Goal: Information Seeking & Learning: Learn about a topic

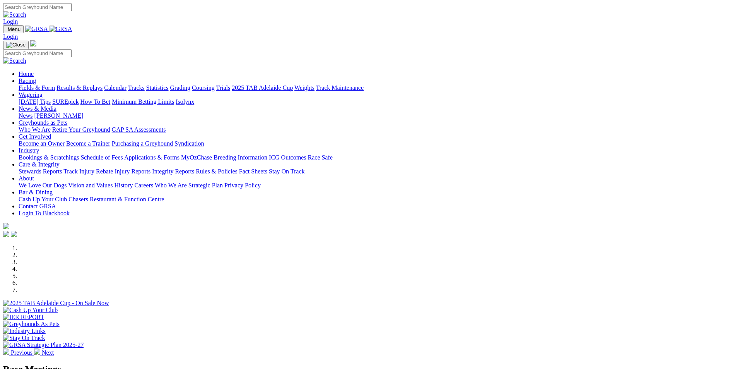
scroll to position [116, 0]
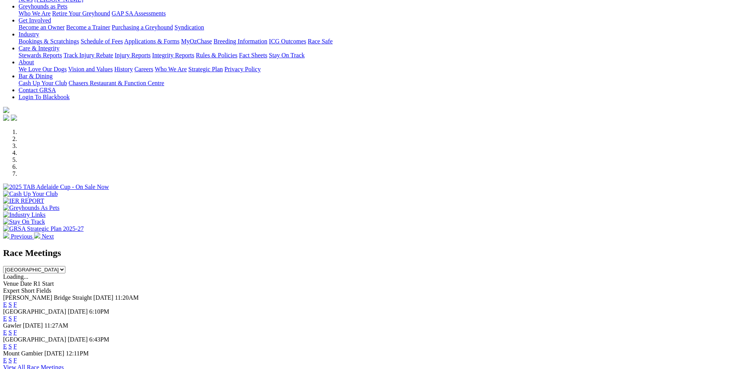
click at [65, 266] on select "South Australia New South Wales Northern Territory Queensland Tasmania Victoria…" at bounding box center [34, 269] width 62 height 7
select select "QLD"
click at [65, 266] on select "South Australia New South Wales Northern Territory Queensland Tasmania Victoria…" at bounding box center [34, 269] width 62 height 7
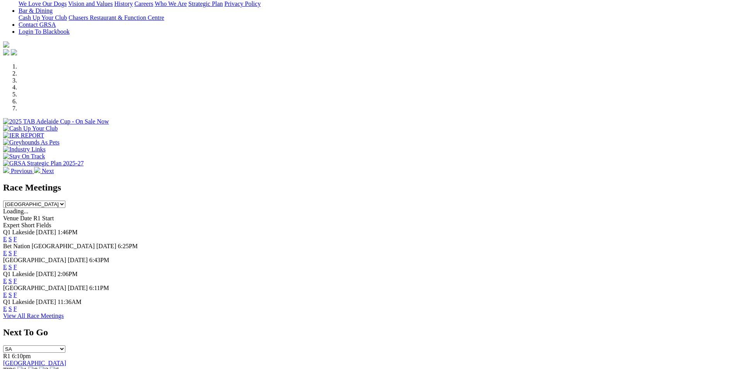
scroll to position [193, 0]
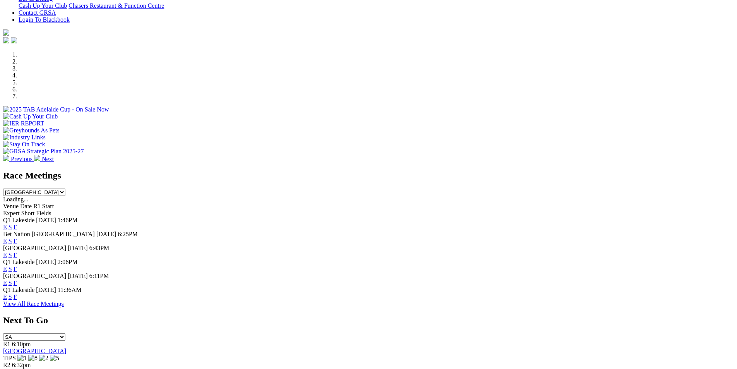
click at [17, 224] on link "F" at bounding box center [15, 227] width 3 height 7
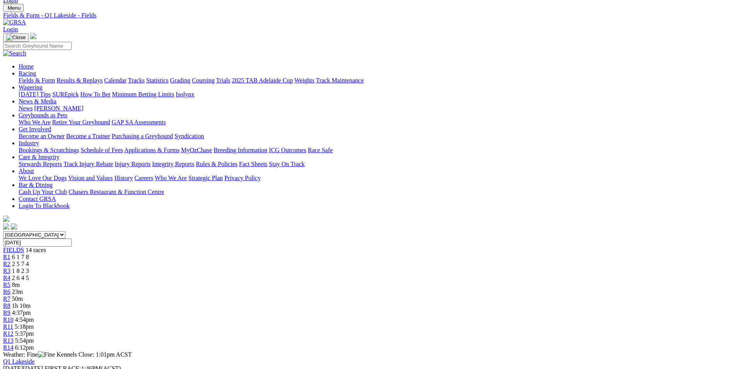
scroll to position [39, 0]
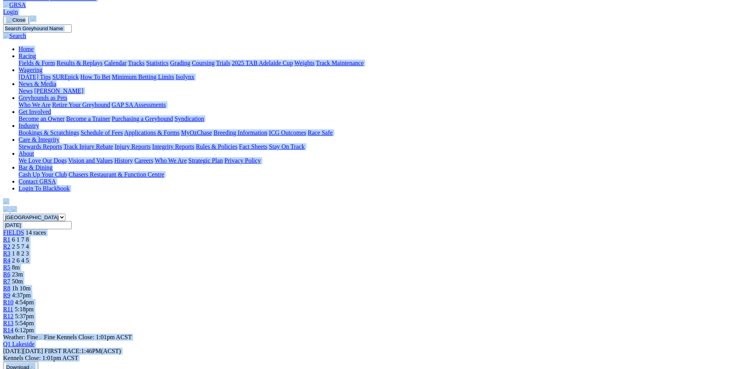
click at [301, 340] on div "Q1 Lakeside Tuesday 02 Sep 2025 FIRST RACE: 1:46PM(ACST) Kennels Close: 1:01pm …" at bounding box center [368, 362] width 731 height 45
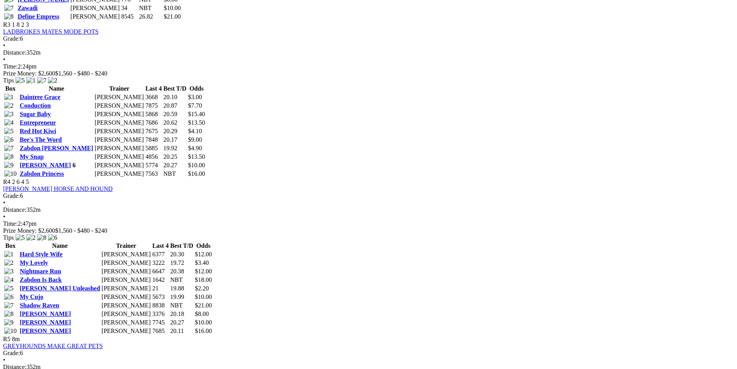
scroll to position [541, 0]
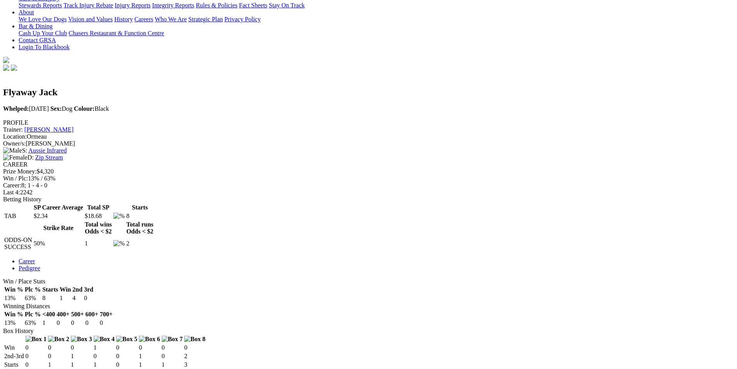
scroll to position [193, 0]
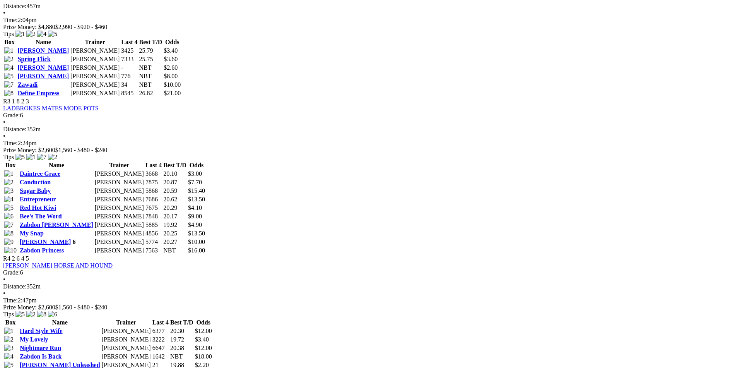
scroll to position [541, 0]
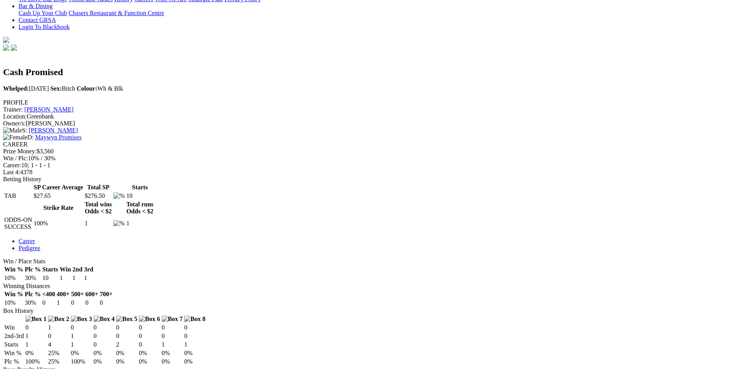
scroll to position [193, 0]
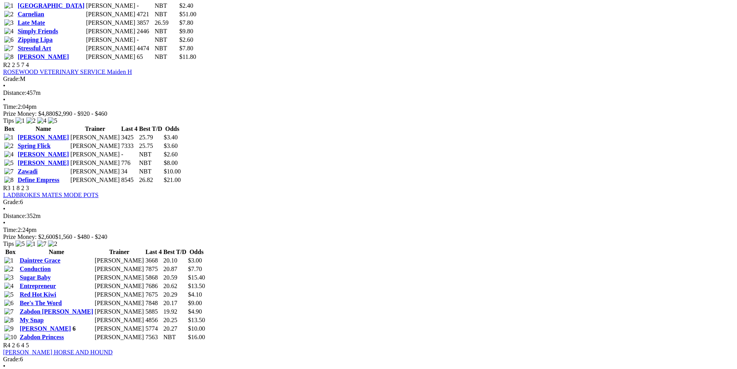
scroll to position [541, 0]
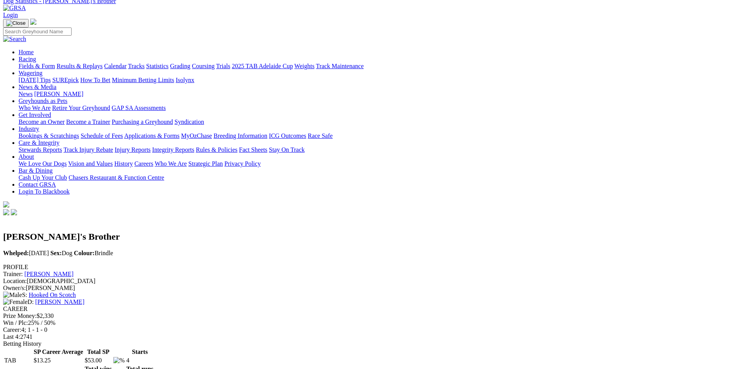
scroll to position [155, 0]
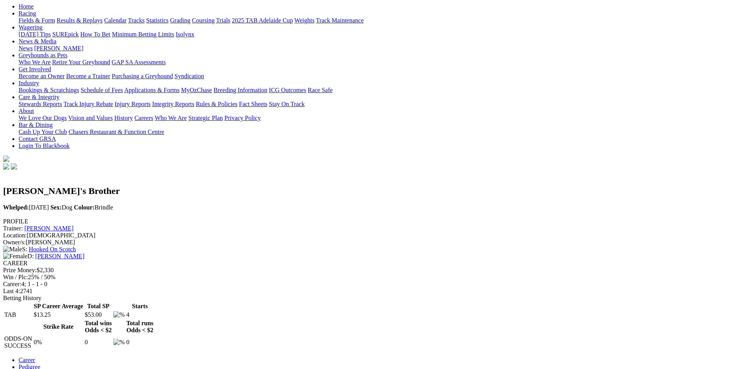
scroll to position [193, 0]
